Goal: Information Seeking & Learning: Check status

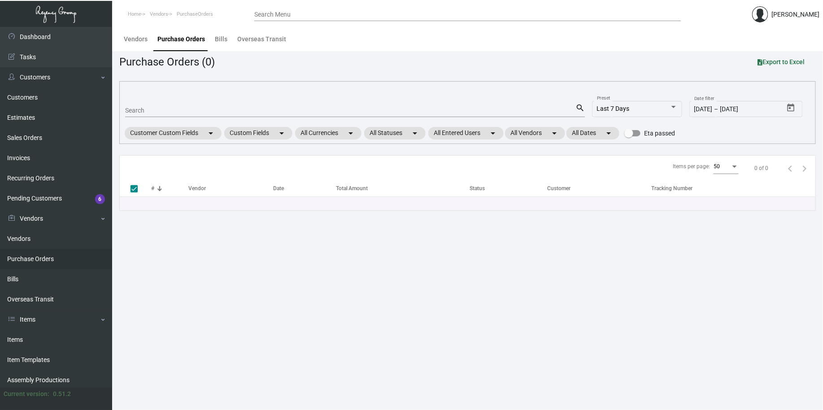
click at [207, 107] on input "Search" at bounding box center [350, 110] width 450 height 7
type input "106695"
checkbox input "false"
click at [217, 114] on div "106695 Search" at bounding box center [350, 110] width 450 height 14
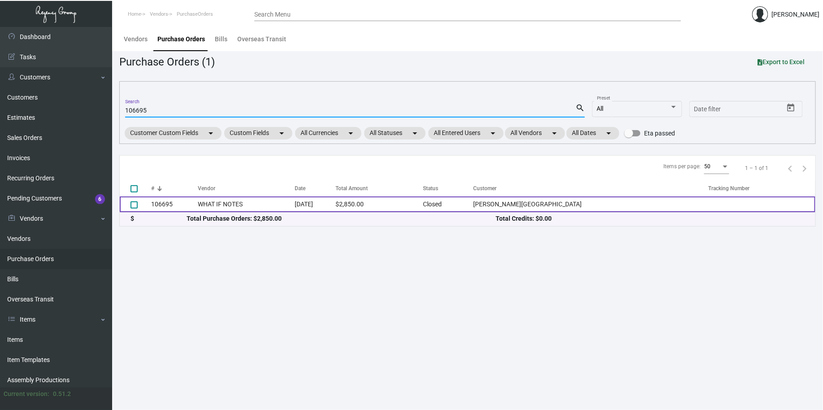
click at [222, 205] on td "WHAT IF NOTES" at bounding box center [246, 204] width 97 height 16
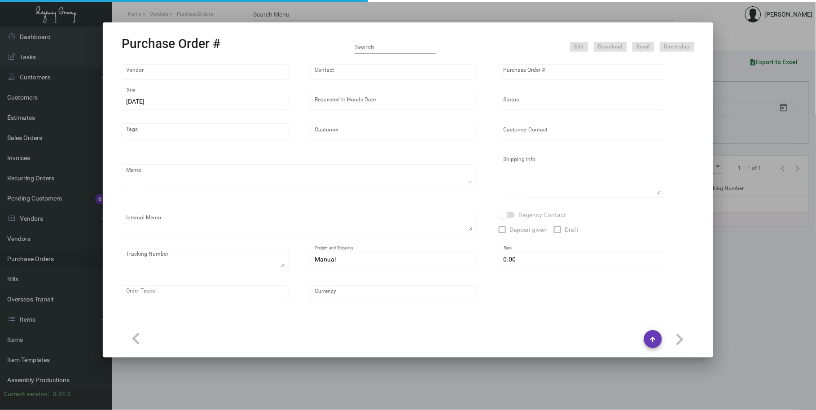
type input "WHAT IF NOTES"
type input "MISSING INFO MISSING INFO"
type input "106695"
type input "[DATE]"
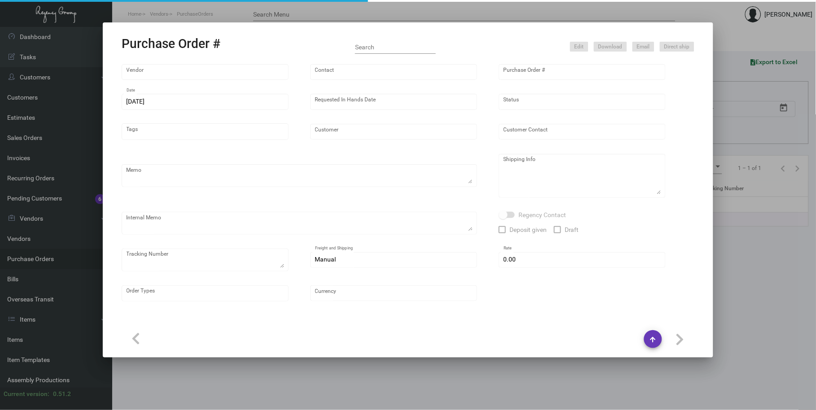
type input "[PERSON_NAME][GEOGRAPHIC_DATA]"
type input "[PERSON_NAME]"
type textarea "Reorder - Purchase Order #90793 / Please reach out to SH for UPS labels."
type textarea "[PERSON_NAME][GEOGRAPHIC_DATA] - [PERSON_NAME] [STREET_ADDRESS][US_STATE]"
type textarea "8/8 - Requested ESD. 8/9 - "No fishing date yet. Waiting for paper." 8/13 - Req…"
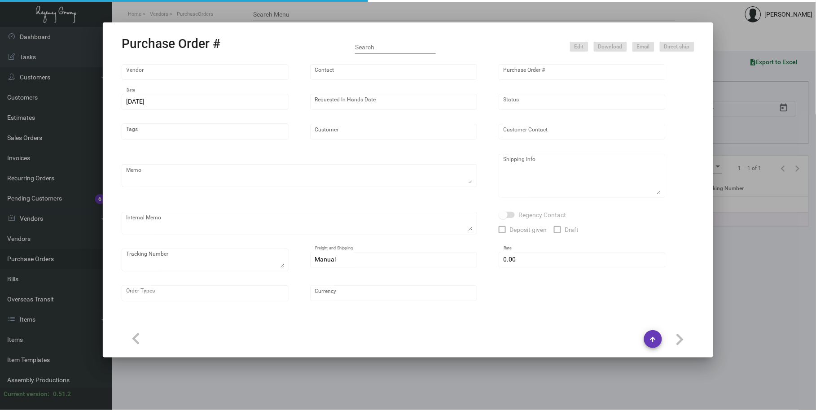
type input "$ 0.00"
type input "United States Dollar $"
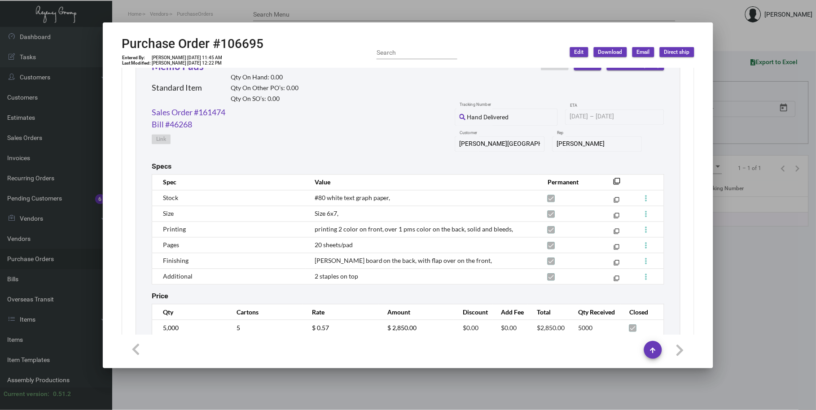
scroll to position [473, 0]
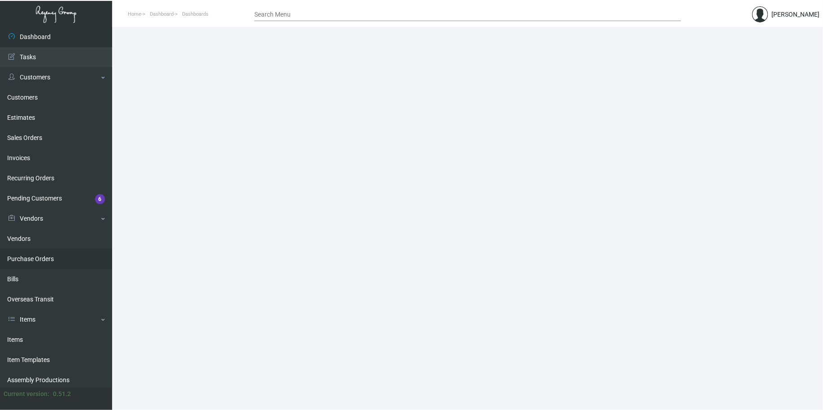
click at [41, 254] on link "Purchase Orders" at bounding box center [56, 259] width 112 height 20
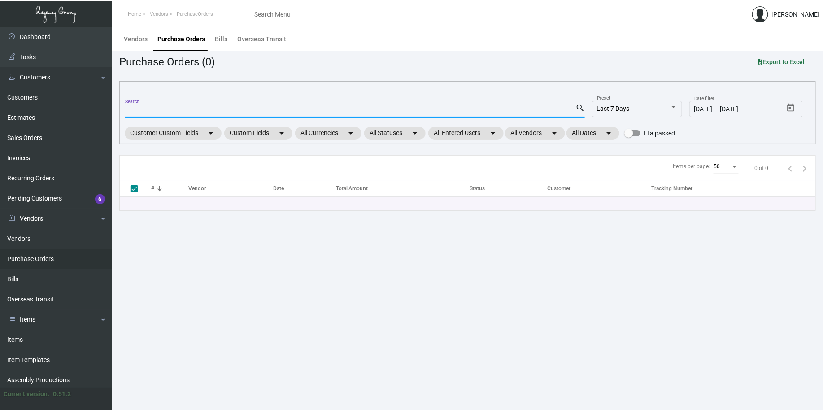
click at [157, 113] on input "Search" at bounding box center [350, 110] width 450 height 7
type input "10598"
checkbox input "false"
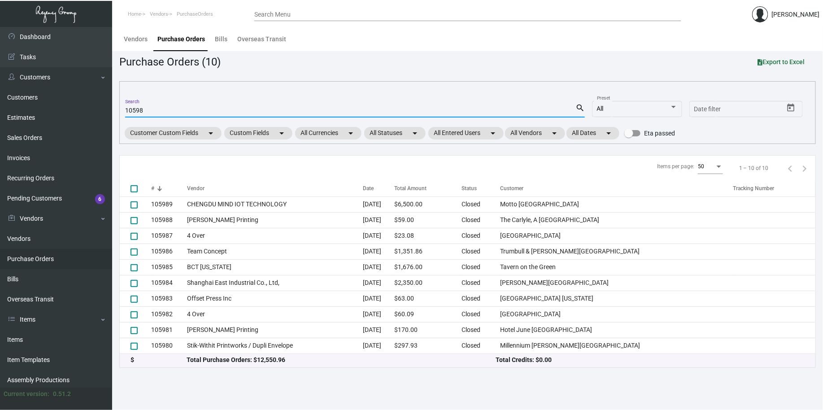
type input "10598"
